Goal: Navigation & Orientation: Find specific page/section

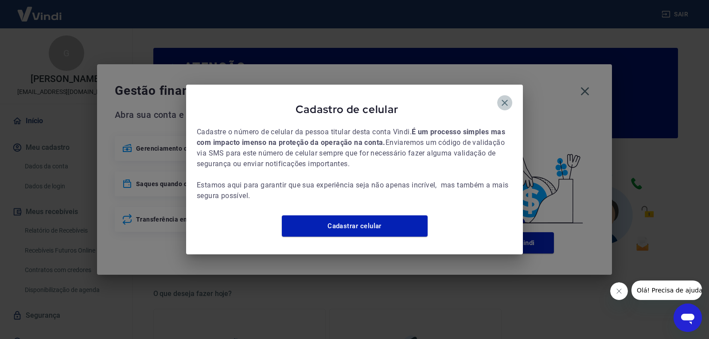
click at [504, 100] on icon "button" at bounding box center [505, 103] width 6 height 6
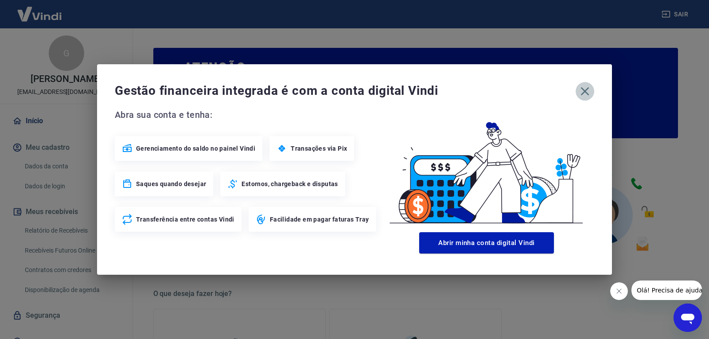
click at [583, 92] on icon "button" at bounding box center [585, 91] width 14 height 14
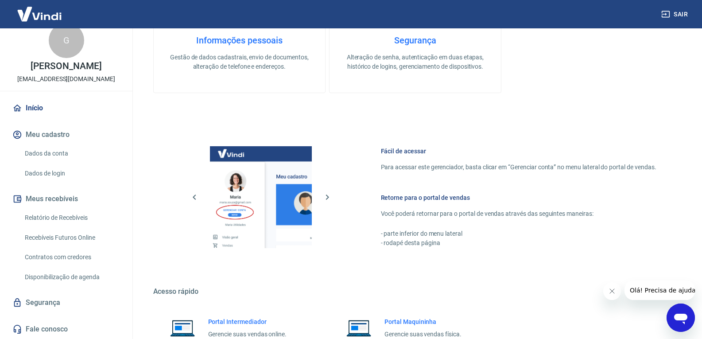
scroll to position [443, 0]
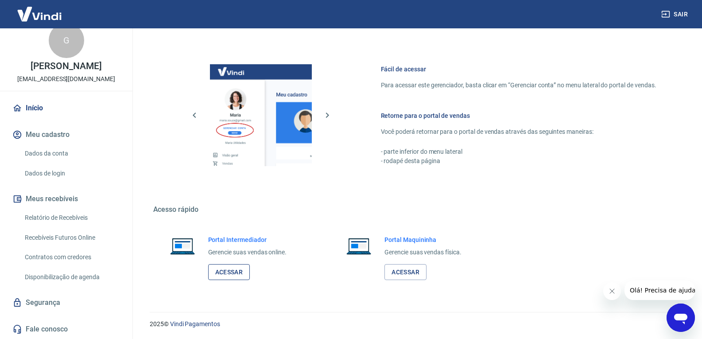
click at [225, 270] on link "Acessar" at bounding box center [229, 272] width 42 height 16
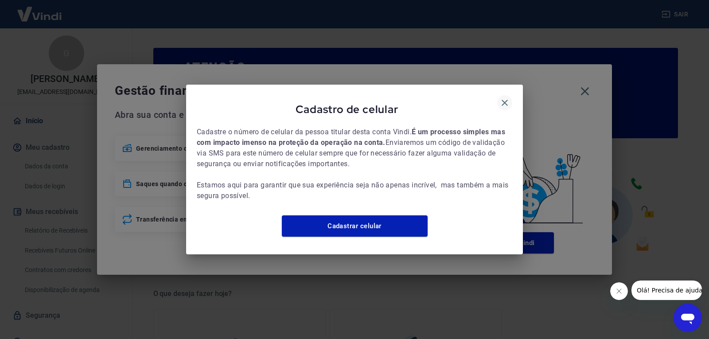
click at [505, 99] on icon "button" at bounding box center [504, 102] width 11 height 11
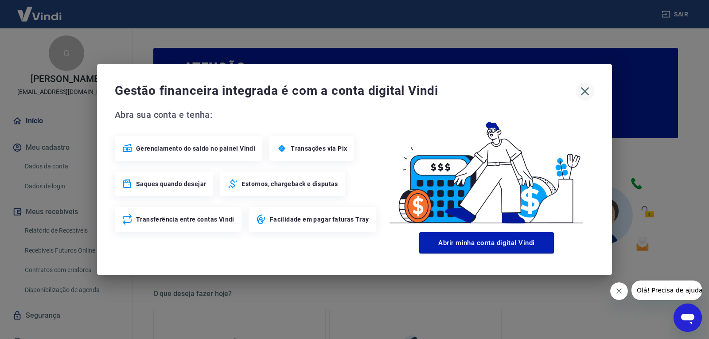
click at [589, 100] on button "button" at bounding box center [585, 91] width 19 height 19
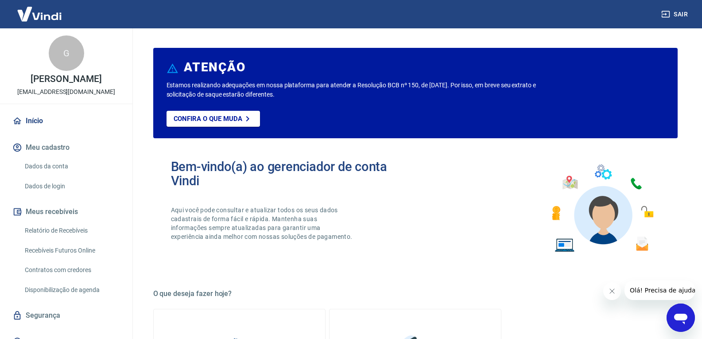
click at [681, 312] on icon "Abrir janela de mensagens" at bounding box center [681, 318] width 16 height 16
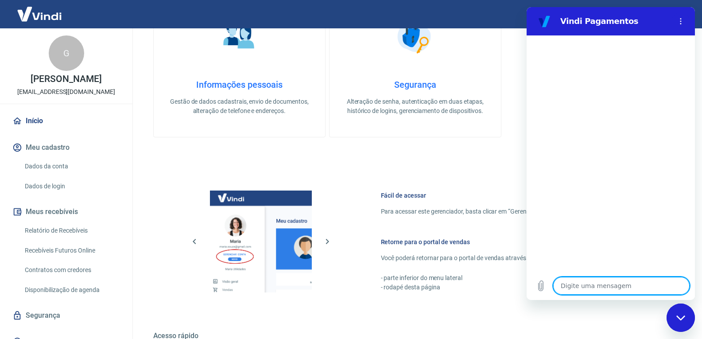
scroll to position [399, 0]
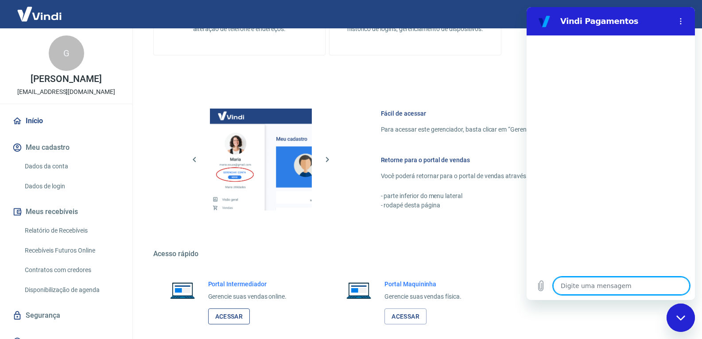
click at [221, 316] on link "Acessar" at bounding box center [229, 316] width 42 height 16
